Goal: Task Accomplishment & Management: Complete application form

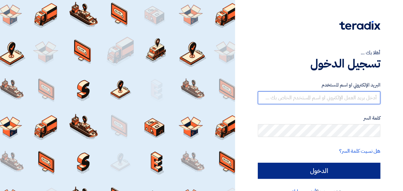
type input "[EMAIL_ADDRESS][DOMAIN_NAME]"
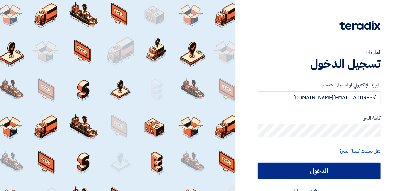
click at [344, 171] on input "الدخول" at bounding box center [319, 170] width 123 height 16
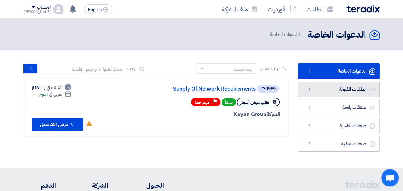
click at [325, 87] on link "الطلبات المقبولة الطلبات المقبولة 1" at bounding box center [339, 89] width 82 height 16
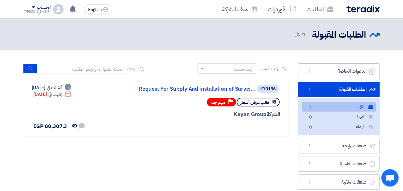
click at [230, 137] on div "رتب حسب رتب حسب بحث مجال الطلب مسؤول المشتريات نوع الطلب" at bounding box center [156, 127] width 274 height 129
drag, startPoint x: 230, startPoint y: 137, endPoint x: 173, endPoint y: 71, distance: 87.8
click at [173, 71] on div "رتب حسب رتب حسب بحث مجال الطلب مسؤول المشتريات نوع الطلب" at bounding box center [156, 127] width 274 height 129
click at [173, 71] on div "رتب حسب رتب حسب بحث" at bounding box center [156, 70] width 265 height 15
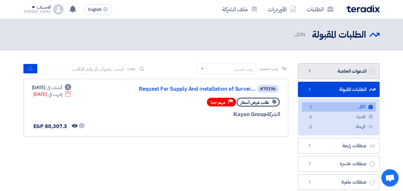
click at [328, 73] on link "الدعوات الخاصة الدعوات الخاصة 1" at bounding box center [339, 71] width 82 height 16
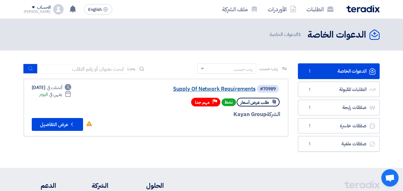
click at [197, 87] on link "Supply Of Network Requirements" at bounding box center [191, 89] width 128 height 6
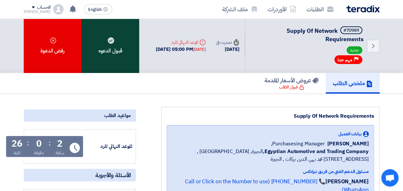
click at [114, 46] on div "قبول الدعوه" at bounding box center [110, 46] width 58 height 54
